Goal: Find specific page/section: Find specific page/section

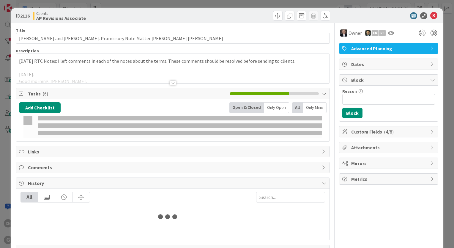
type input "[PERSON_NAME]"
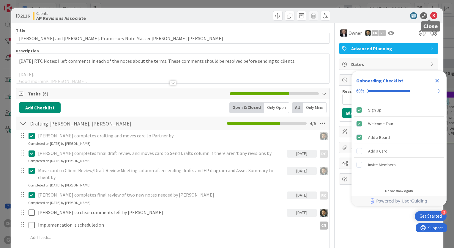
click at [430, 18] on icon at bounding box center [433, 15] width 7 height 7
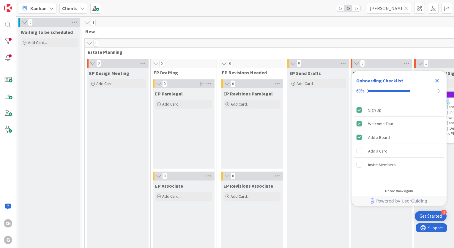
click at [436, 82] on icon "Close Checklist" at bounding box center [436, 80] width 7 height 7
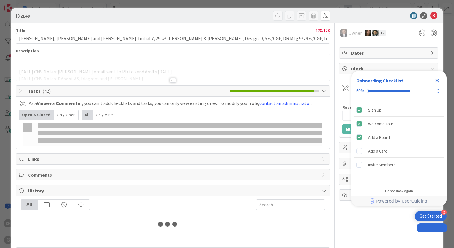
type input "[PERSON_NAME]"
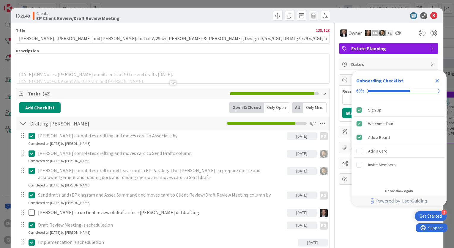
click at [439, 83] on icon "Close Checklist" at bounding box center [436, 80] width 7 height 7
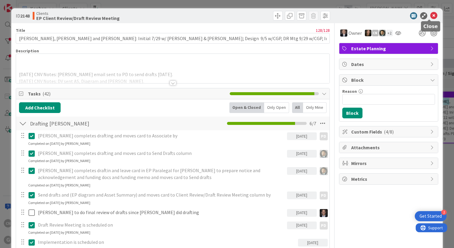
click at [430, 15] on icon at bounding box center [433, 15] width 7 height 7
